Goal: Ask a question

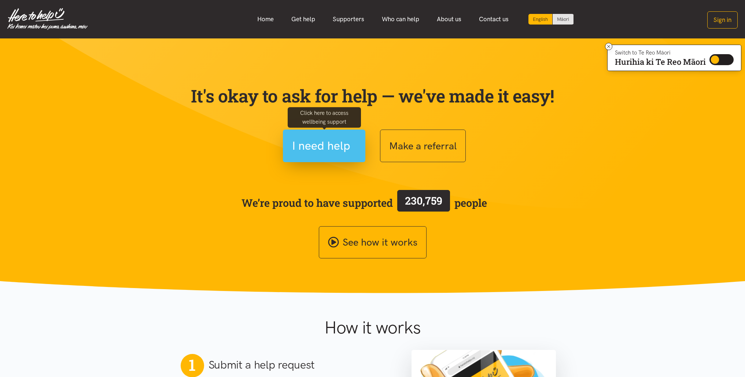
click at [351, 151] on span "I need help" at bounding box center [324, 146] width 64 height 19
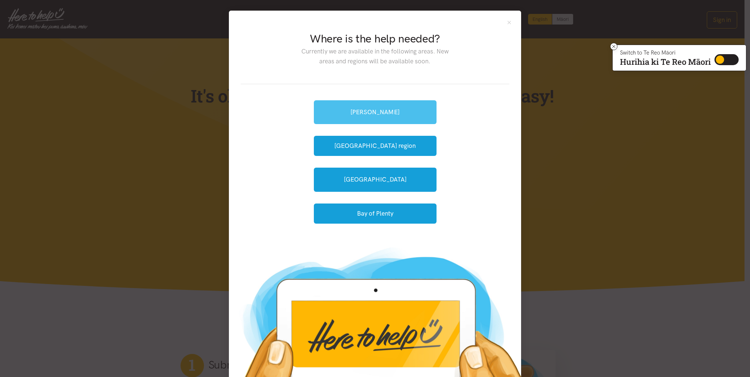
click at [387, 107] on link "[PERSON_NAME]" at bounding box center [375, 112] width 123 height 24
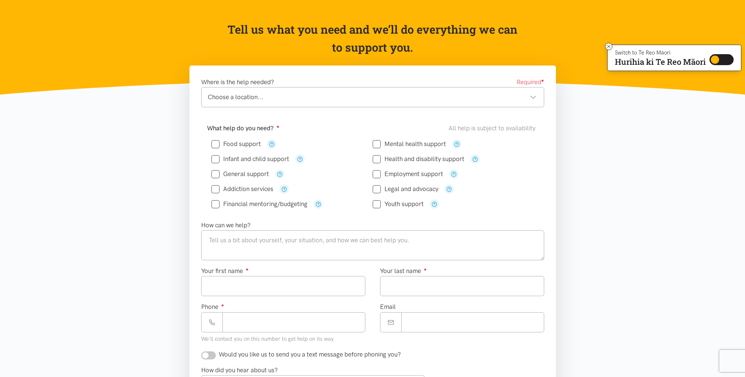
scroll to position [59, 0]
click at [380, 144] on input "Mental health support" at bounding box center [408, 144] width 73 height 6
checkbox input "true"
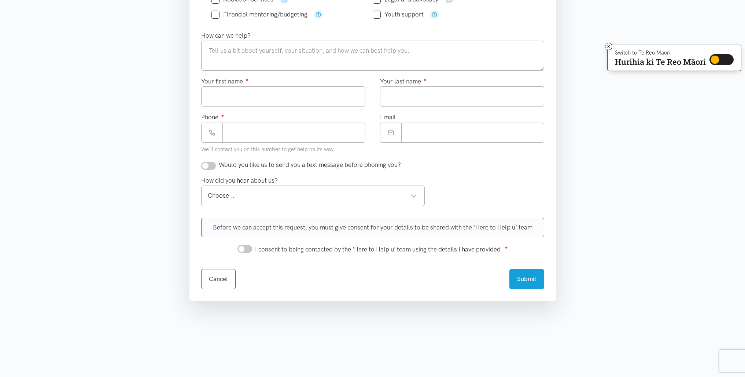
scroll to position [250, 0]
click at [402, 195] on div "Choose..." at bounding box center [312, 194] width 209 height 10
